Goal: Task Accomplishment & Management: Use online tool/utility

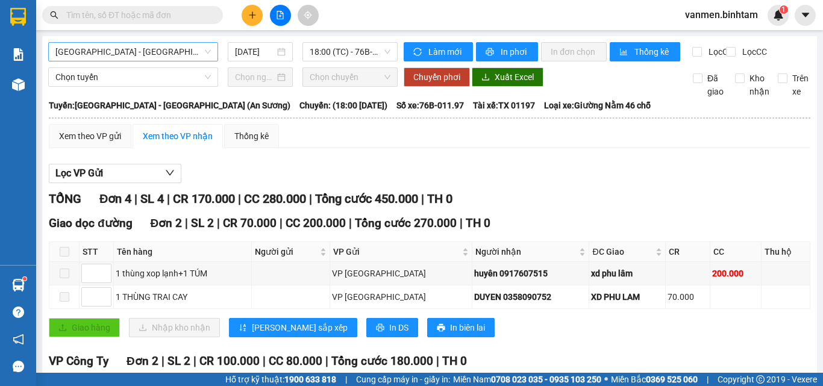
click at [90, 54] on span "[GEOGRAPHIC_DATA] - [GEOGRAPHIC_DATA] (An Sương)" at bounding box center [132, 52] width 155 height 18
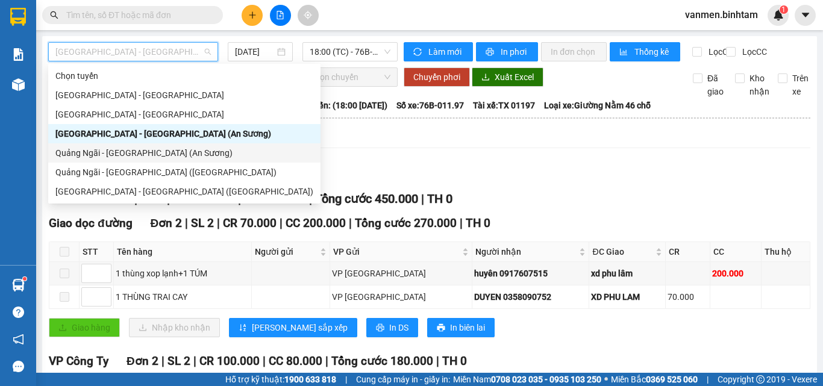
click at [111, 151] on div "Quảng Ngãi - [GEOGRAPHIC_DATA] (An Sương)" at bounding box center [184, 152] width 258 height 13
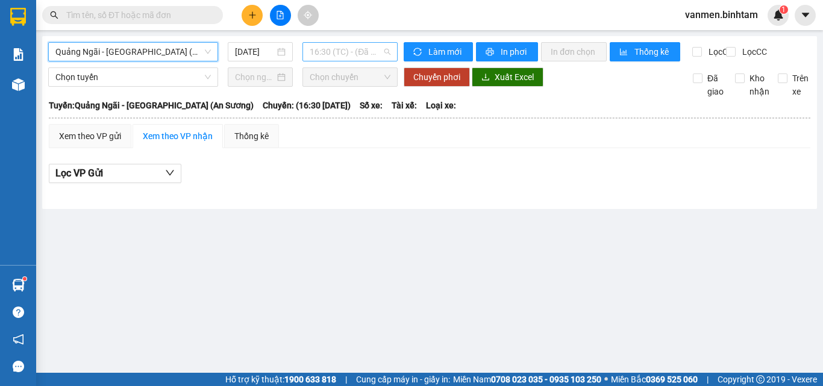
click at [353, 51] on span "16:30 (TC) - (Đã hủy)" at bounding box center [350, 52] width 81 height 18
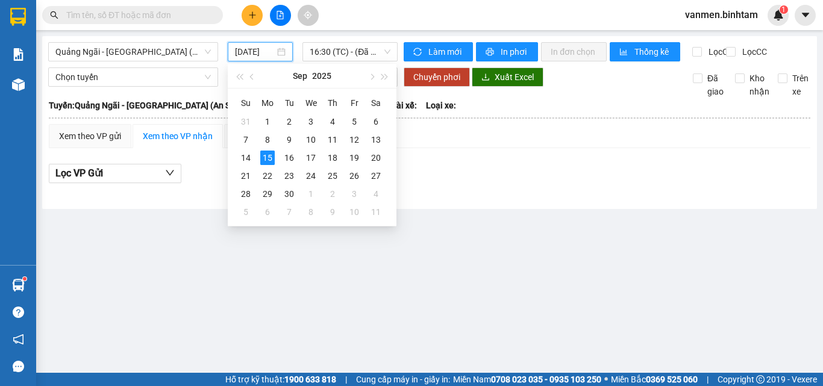
click at [248, 55] on input "[DATE]" at bounding box center [255, 51] width 40 height 13
click at [246, 157] on div "14" at bounding box center [246, 158] width 14 height 14
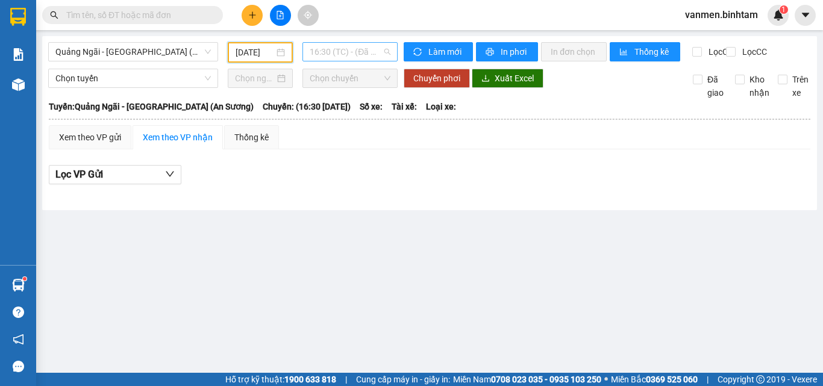
click at [342, 54] on span "16:30 (TC) - (Đã hủy)" at bounding box center [350, 52] width 81 height 18
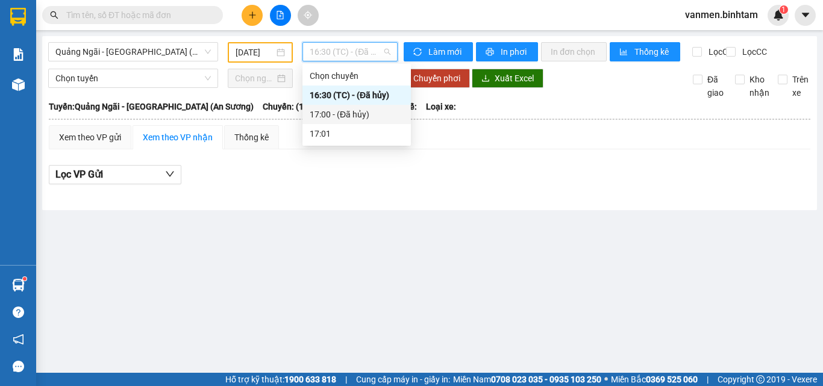
click at [348, 117] on div "17:00 - (Đã hủy)" at bounding box center [357, 114] width 94 height 13
click at [322, 55] on span "17:00 - (Đã hủy)" at bounding box center [350, 52] width 81 height 18
click at [321, 92] on div "16:30 (TC) - (Đã hủy)" at bounding box center [357, 95] width 94 height 13
click at [343, 52] on span "16:30 (TC) - (Đã hủy)" at bounding box center [350, 52] width 81 height 18
click at [340, 115] on div "17:00 - (Đã hủy)" at bounding box center [357, 114] width 94 height 13
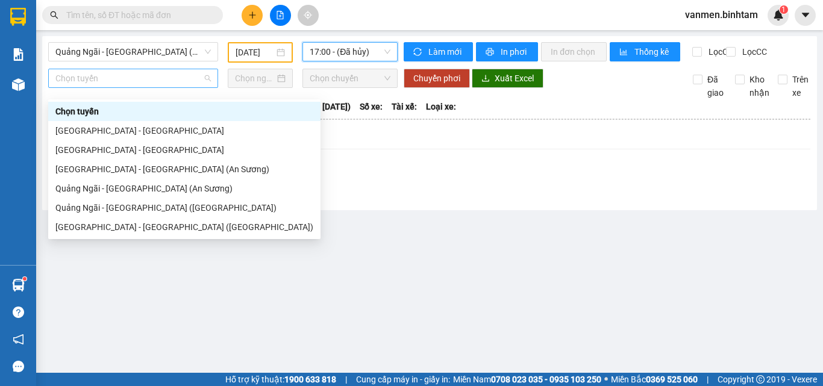
click at [107, 87] on span "Chọn tuyến" at bounding box center [132, 78] width 155 height 18
click at [120, 187] on div "Quảng Ngãi - [GEOGRAPHIC_DATA] (An Sương)" at bounding box center [184, 188] width 258 height 13
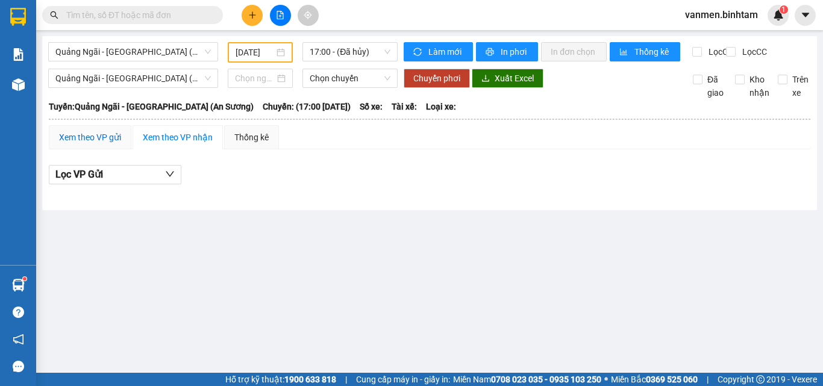
click at [81, 144] on div "Xem theo VP gửi" at bounding box center [90, 137] width 62 height 13
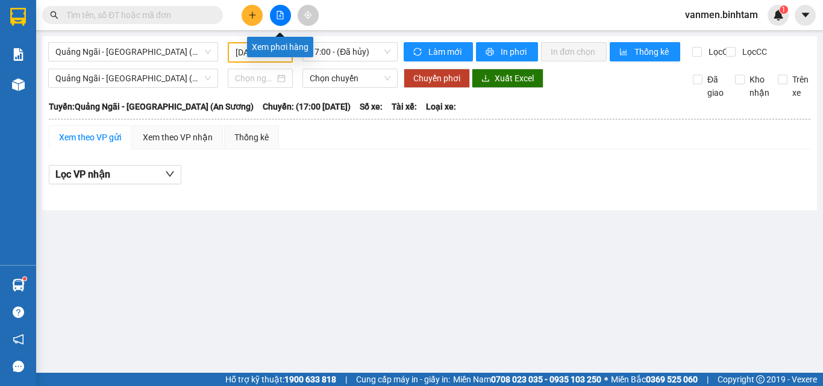
click at [276, 8] on button at bounding box center [280, 15] width 21 height 21
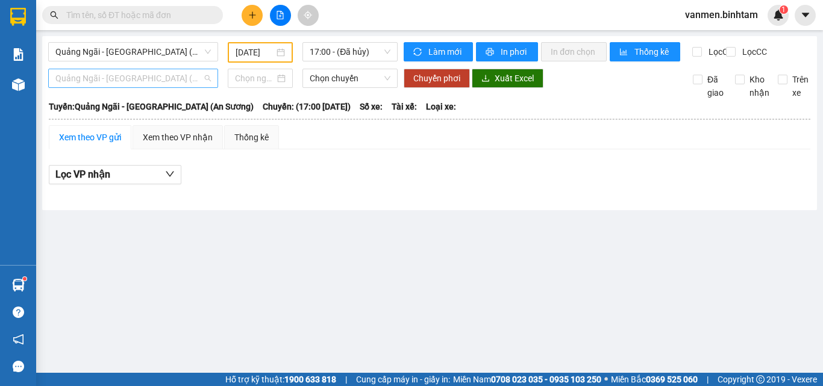
click at [145, 87] on span "Quảng Ngãi - [GEOGRAPHIC_DATA] (An Sương)" at bounding box center [132, 78] width 155 height 18
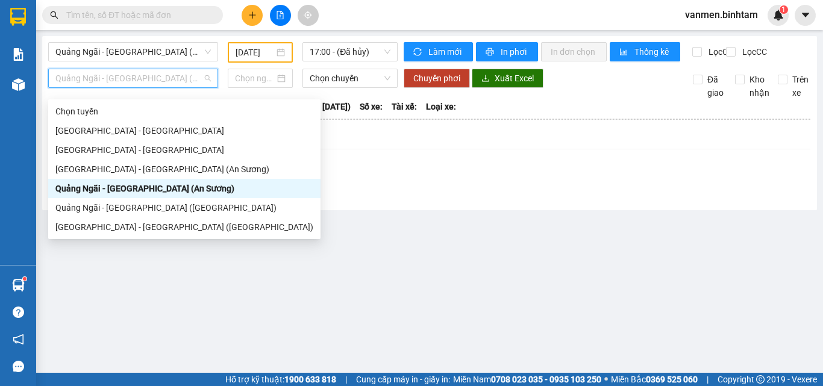
click at [124, 187] on div "Quảng Ngãi - [GEOGRAPHIC_DATA] (An Sương)" at bounding box center [184, 188] width 258 height 13
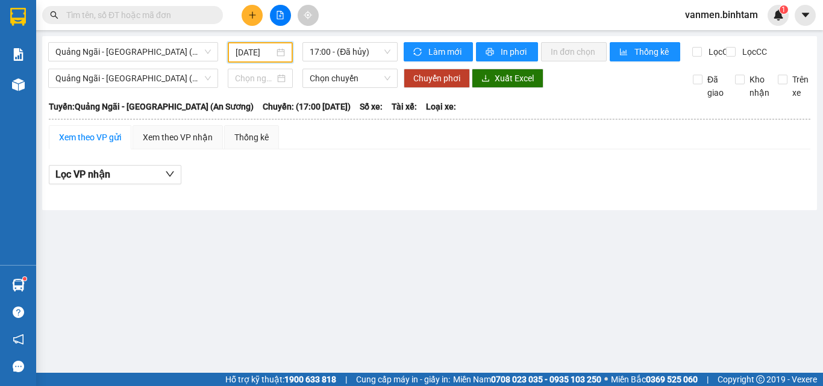
click at [248, 46] on input "[DATE]" at bounding box center [255, 52] width 39 height 13
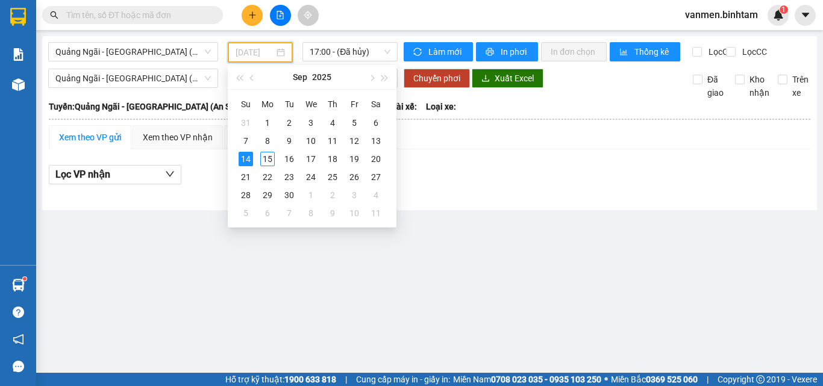
type input "[DATE]"
click at [246, 153] on div "14" at bounding box center [246, 159] width 14 height 14
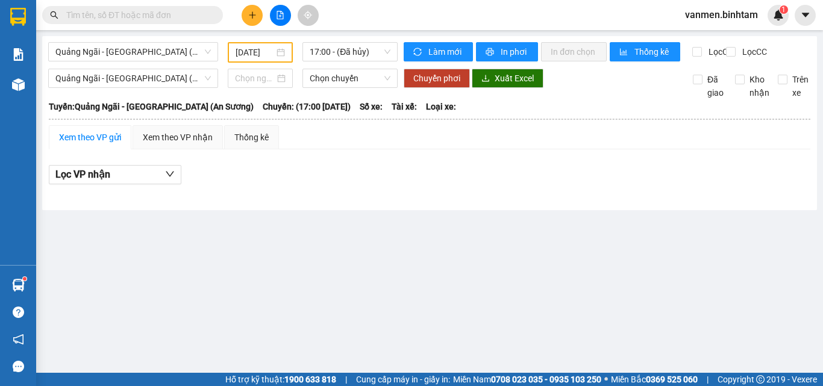
click at [253, 75] on div "[GEOGRAPHIC_DATA] - [GEOGRAPHIC_DATA] (An Sương) [DATE] 17:00 - (Đã hủy) Làm mớ…" at bounding box center [429, 123] width 775 height 174
drag, startPoint x: 345, startPoint y: 90, endPoint x: 344, endPoint y: 99, distance: 8.5
click at [344, 87] on span "Chọn chuyến" at bounding box center [350, 78] width 81 height 18
click at [300, 238] on main "[GEOGRAPHIC_DATA] - [GEOGRAPHIC_DATA] (An Sương) [DATE] 17:00 - (Đã hủy) Làm mớ…" at bounding box center [411, 186] width 823 height 373
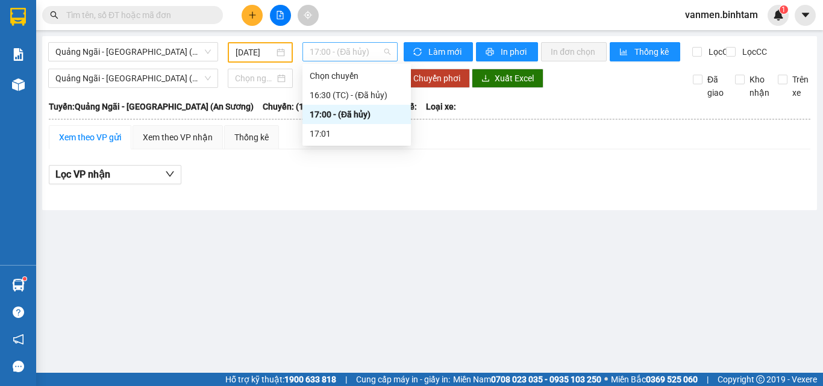
click at [348, 57] on span "17:00 - (Đã hủy)" at bounding box center [350, 52] width 81 height 18
click at [339, 73] on div "Chọn chuyến" at bounding box center [357, 75] width 94 height 13
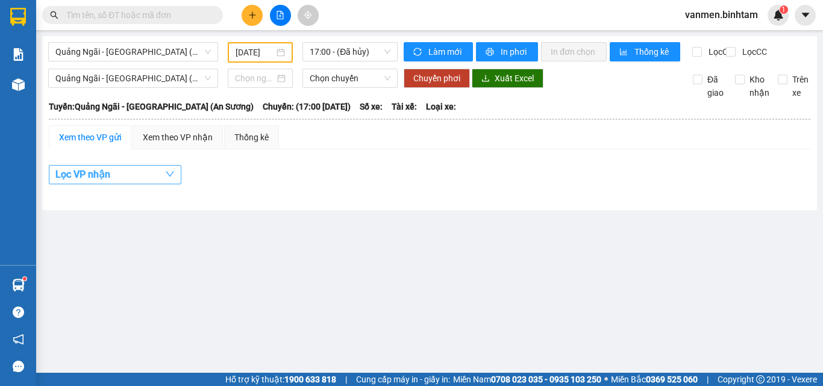
click at [88, 182] on span "Lọc VP nhận" at bounding box center [82, 174] width 55 height 15
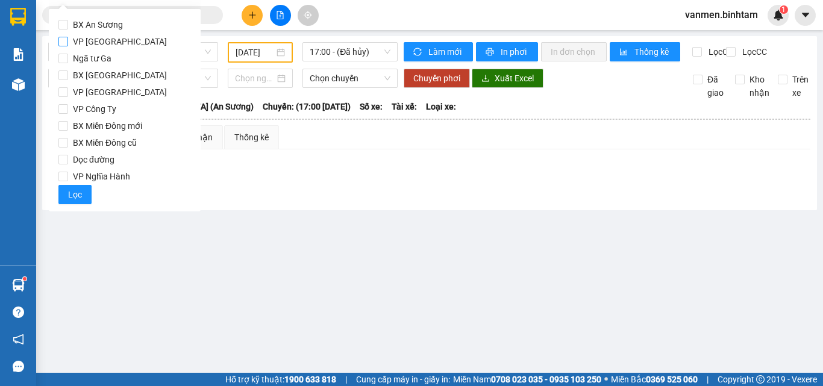
click at [101, 43] on span "VP [GEOGRAPHIC_DATA]" at bounding box center [120, 41] width 104 height 17
click at [68, 43] on input "VP [GEOGRAPHIC_DATA]" at bounding box center [63, 42] width 10 height 10
checkbox input "true"
click at [73, 195] on span "Lọc" at bounding box center [75, 194] width 14 height 13
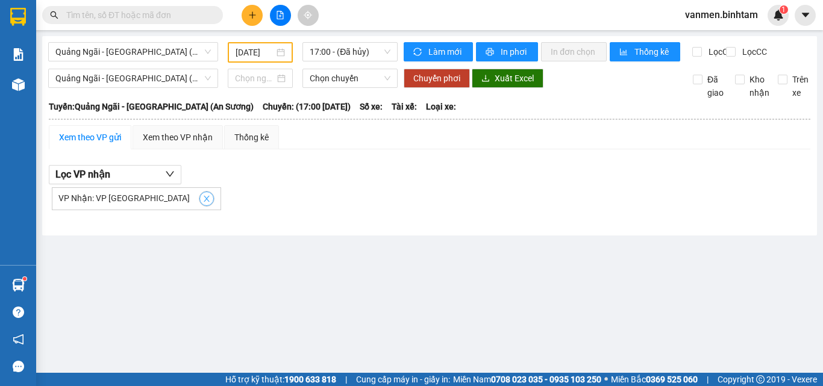
click at [202, 203] on icon "close" at bounding box center [206, 199] width 8 height 8
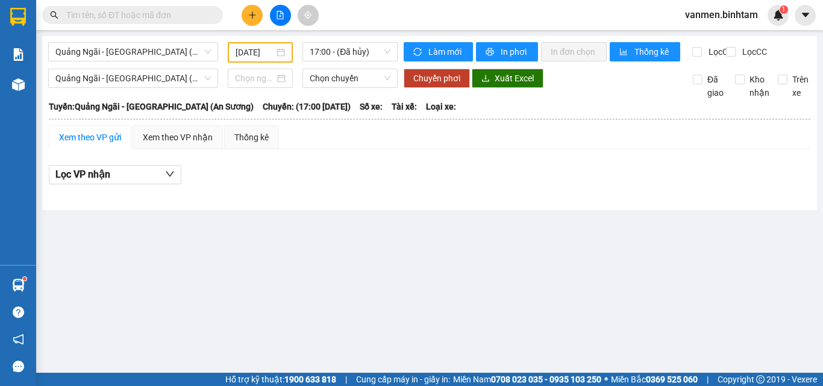
drag, startPoint x: 268, startPoint y: 36, endPoint x: 268, endPoint y: 52, distance: 16.3
click at [268, 42] on main "[GEOGRAPHIC_DATA] - [GEOGRAPHIC_DATA] (An Sương) [DATE] 17:00 - (Đã hủy) Làm mớ…" at bounding box center [411, 186] width 823 height 373
click at [269, 58] on input "[DATE]" at bounding box center [255, 52] width 39 height 13
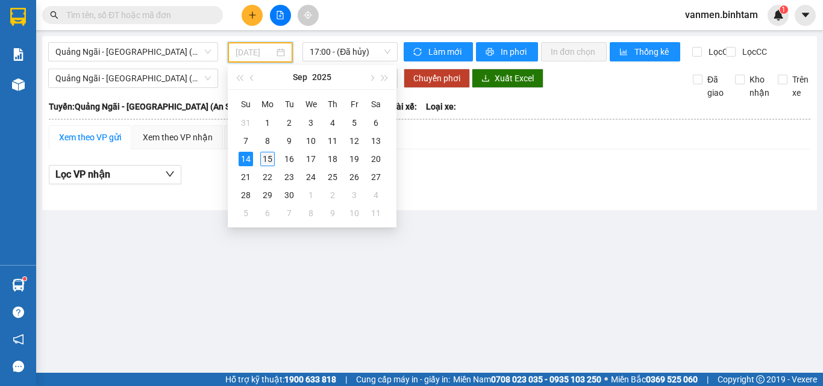
click at [267, 160] on div "15" at bounding box center [267, 159] width 14 height 14
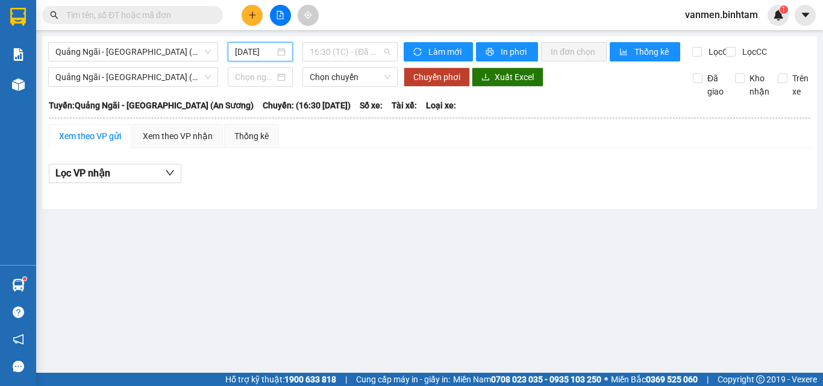
drag, startPoint x: 324, startPoint y: 58, endPoint x: 337, endPoint y: 86, distance: 30.7
click at [325, 58] on span "16:30 (TC) - (Đã hủy)" at bounding box center [350, 52] width 81 height 18
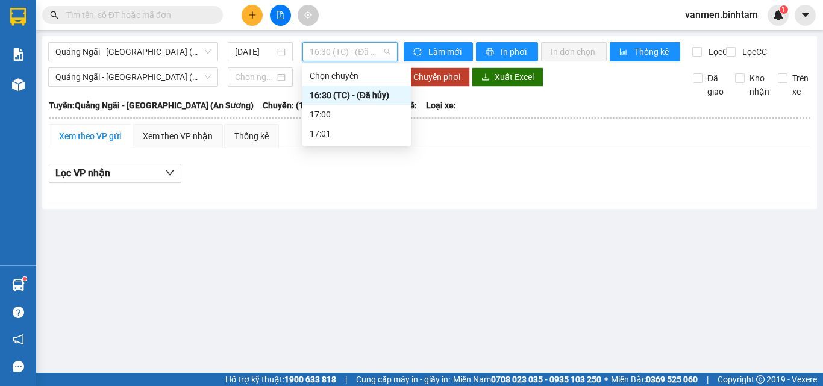
click at [338, 95] on div "16:30 (TC) - (Đã hủy)" at bounding box center [357, 95] width 94 height 13
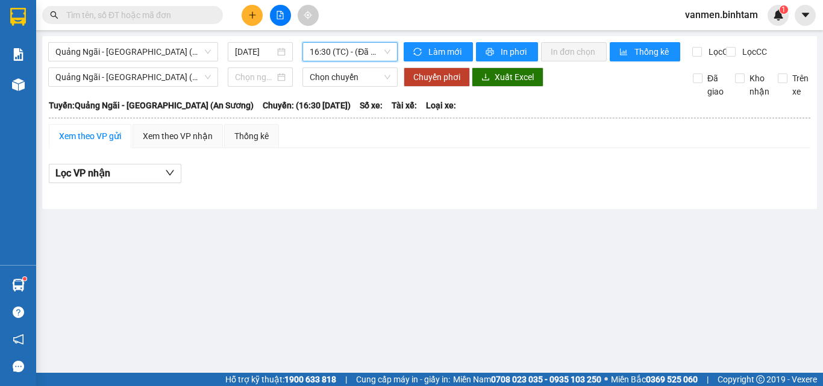
drag, startPoint x: 330, startPoint y: 44, endPoint x: 330, endPoint y: 52, distance: 8.4
click at [330, 45] on span "16:30 (TC) - (Đã hủy)" at bounding box center [350, 52] width 81 height 18
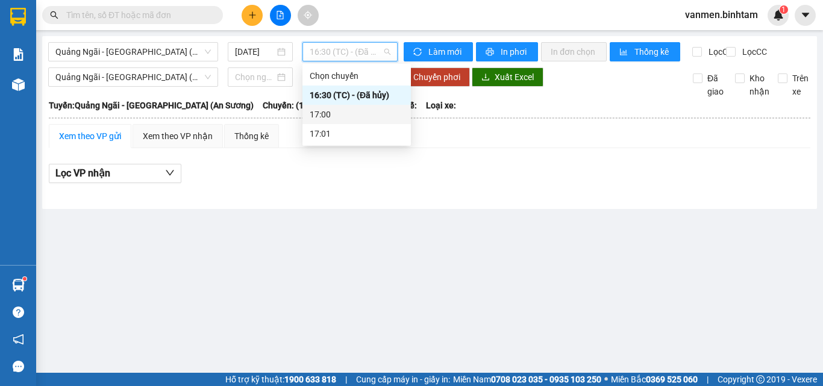
click at [329, 115] on div "17:00" at bounding box center [357, 114] width 94 height 13
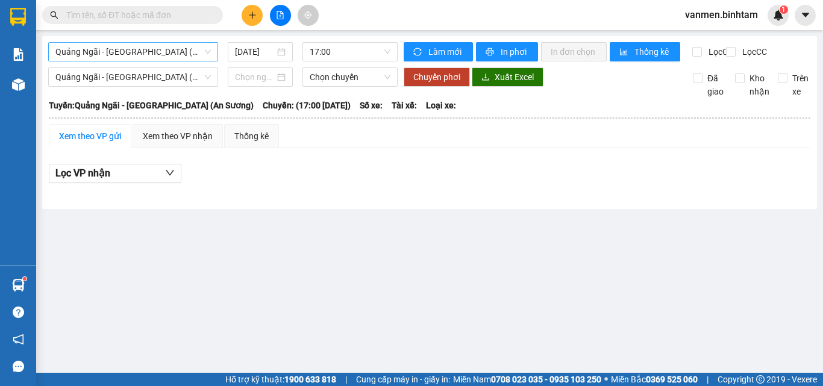
click at [162, 48] on span "Quảng Ngãi - [GEOGRAPHIC_DATA] (An Sương)" at bounding box center [132, 52] width 155 height 18
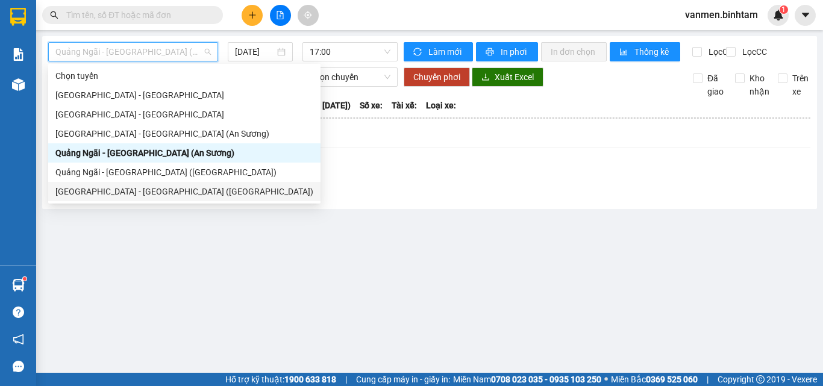
drag, startPoint x: 259, startPoint y: 257, endPoint x: 243, endPoint y: 193, distance: 65.2
click at [253, 247] on main "[GEOGRAPHIC_DATA] - [GEOGRAPHIC_DATA] (An Sương) [DATE] 17:00 Làm mới In phơi I…" at bounding box center [411, 186] width 823 height 373
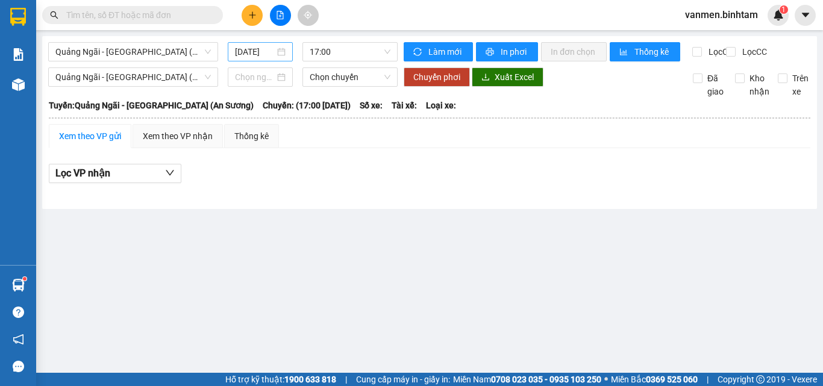
click at [263, 57] on input "[DATE]" at bounding box center [255, 51] width 40 height 13
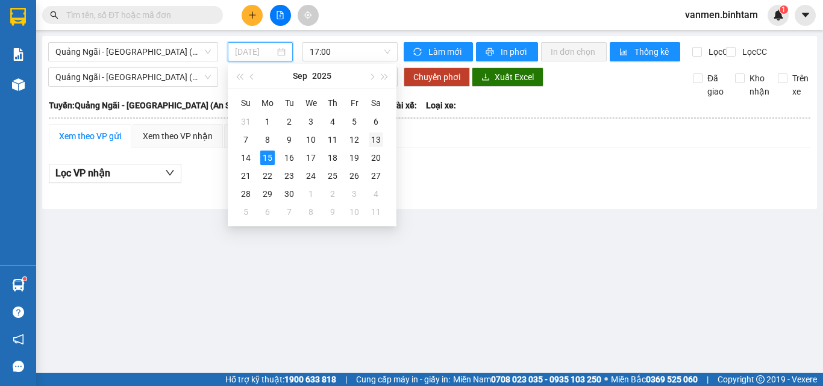
click at [377, 142] on div "13" at bounding box center [376, 140] width 14 height 14
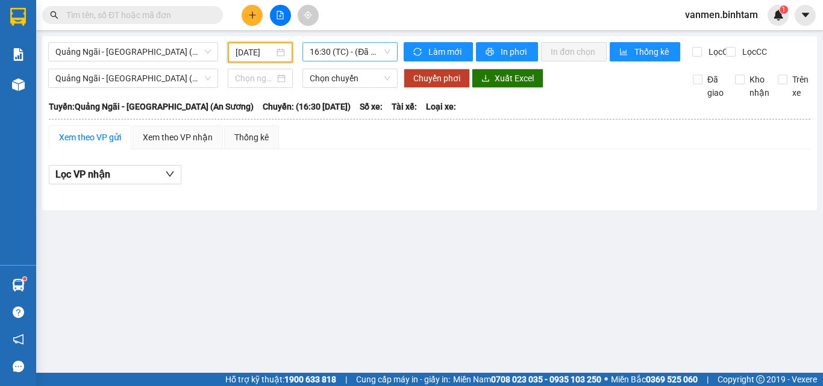
click at [343, 57] on span "16:30 (TC) - (Đã hủy)" at bounding box center [350, 52] width 81 height 18
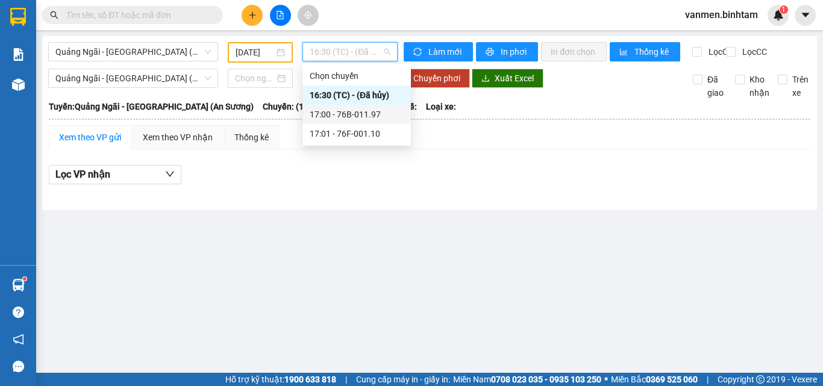
click at [344, 112] on div "17:00 - 76B-011.97" at bounding box center [357, 114] width 94 height 13
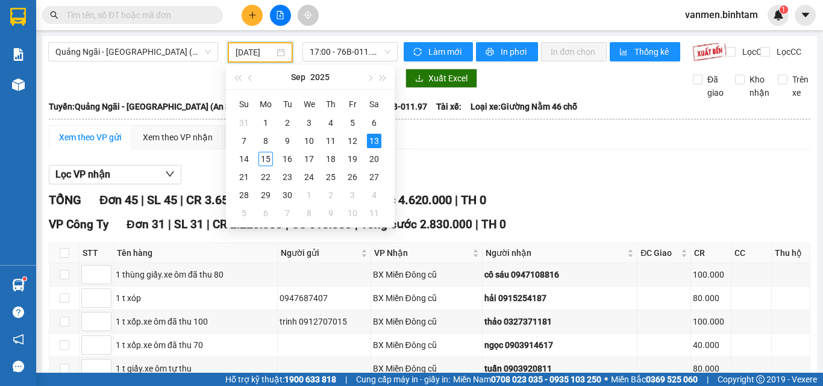
click at [265, 52] on input "[DATE]" at bounding box center [255, 52] width 39 height 13
click at [251, 158] on div "14" at bounding box center [244, 159] width 14 height 14
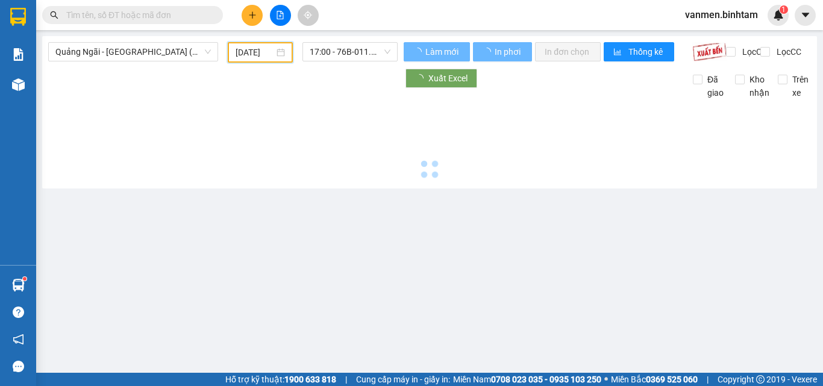
type input "[DATE]"
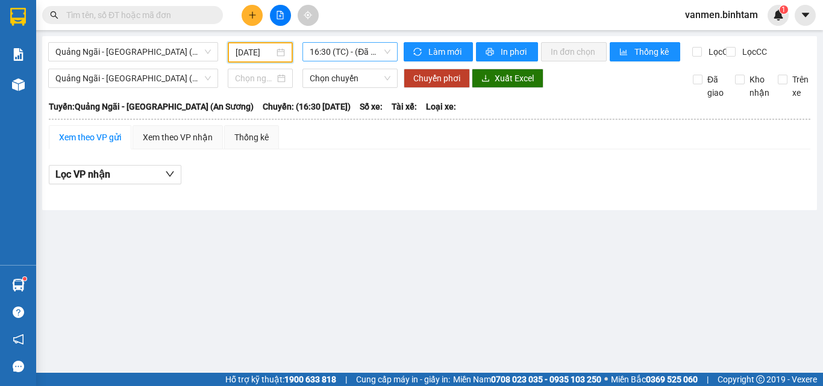
click at [327, 51] on span "16:30 (TC) - (Đã hủy)" at bounding box center [350, 52] width 81 height 18
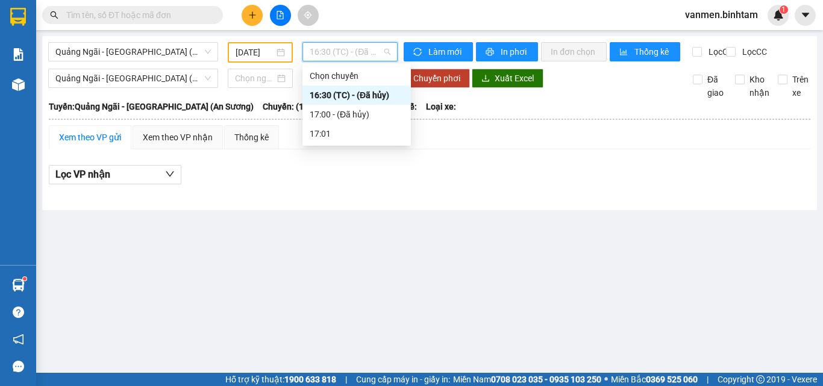
click at [350, 101] on div "16:30 (TC) - (Đã hủy)" at bounding box center [357, 95] width 94 height 13
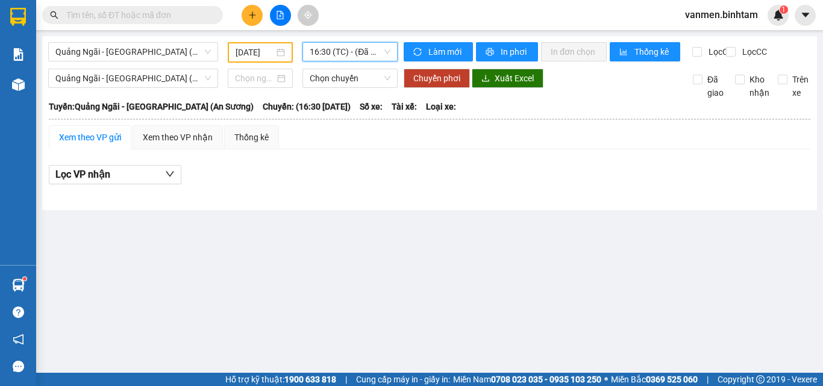
click at [340, 57] on span "16:30 (TC) - (Đã hủy)" at bounding box center [350, 52] width 81 height 18
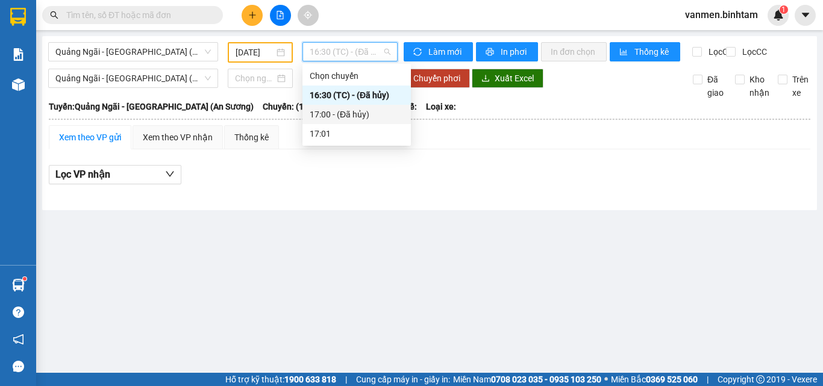
click at [338, 113] on div "17:00 - (Đã hủy)" at bounding box center [357, 114] width 94 height 13
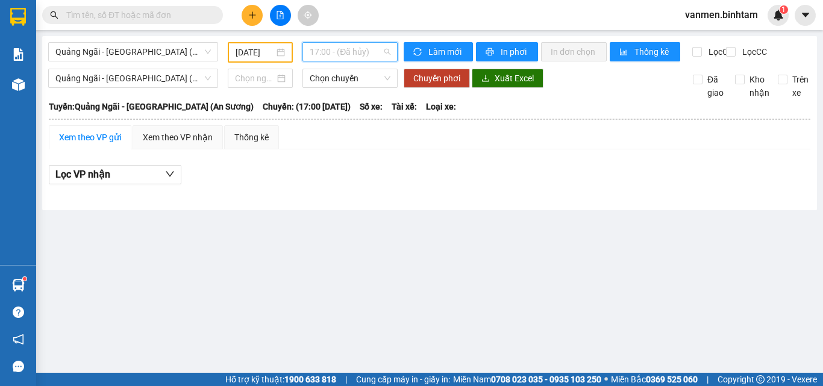
click at [342, 51] on span "17:00 - (Đã hủy)" at bounding box center [350, 52] width 81 height 18
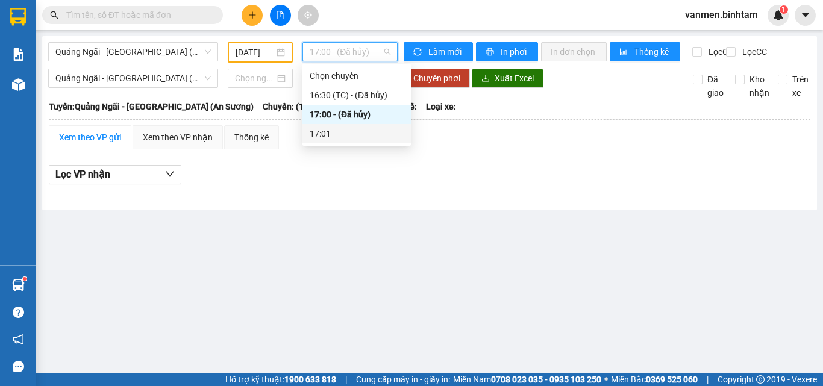
click at [329, 136] on div "17:01" at bounding box center [357, 133] width 94 height 13
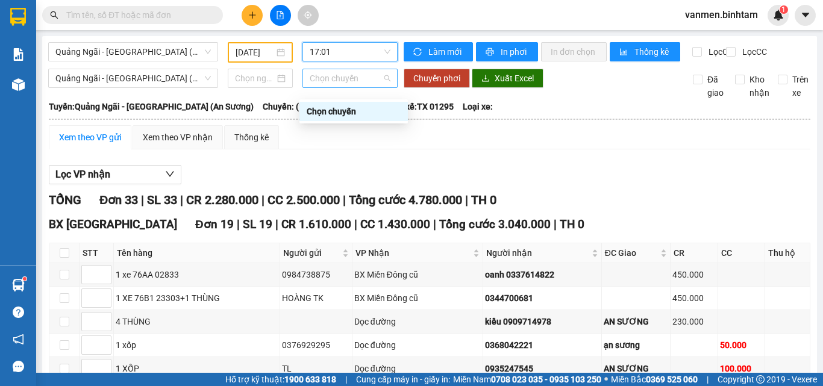
click at [313, 87] on span "Chọn chuyến" at bounding box center [350, 78] width 81 height 18
click at [119, 87] on span "Quảng Ngãi - [GEOGRAPHIC_DATA] (An Sương)" at bounding box center [132, 78] width 155 height 18
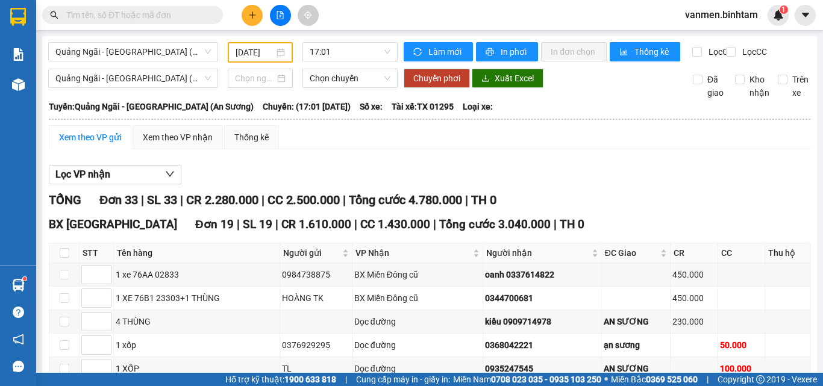
drag, startPoint x: 616, startPoint y: 1, endPoint x: 393, endPoint y: 184, distance: 288.2
click at [393, 184] on div "Lọc VP nhận" at bounding box center [430, 175] width 762 height 20
